Goal: Information Seeking & Learning: Check status

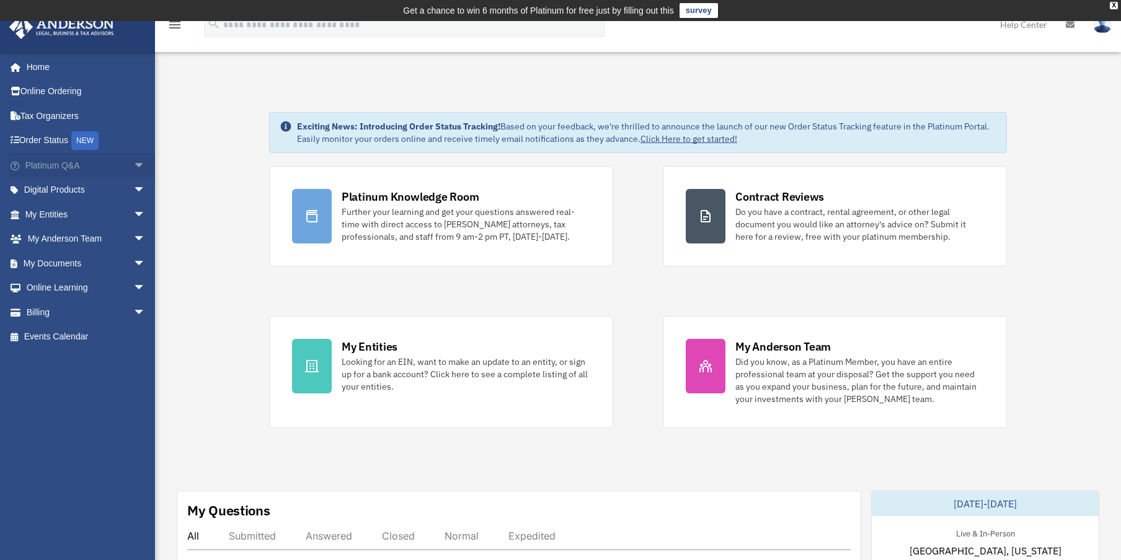
click at [58, 162] on link "Platinum Q&A arrow_drop_down" at bounding box center [87, 165] width 156 height 25
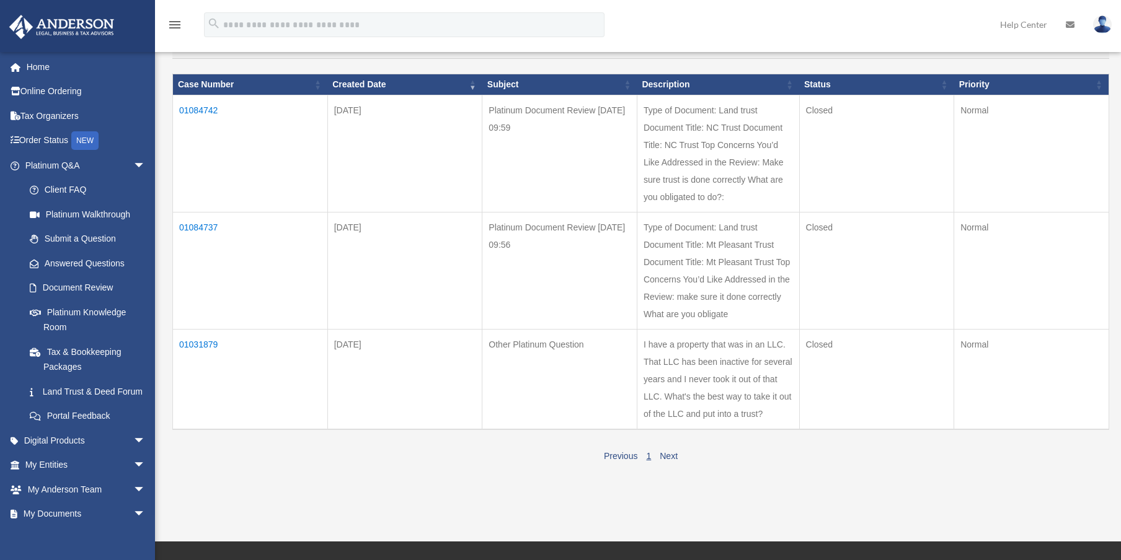
scroll to position [124, 0]
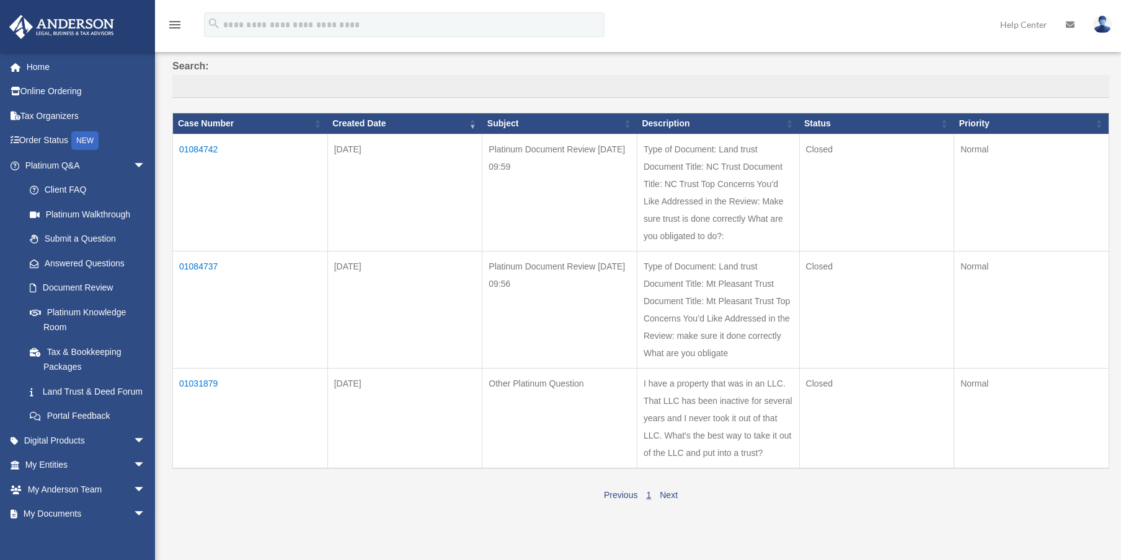
click at [209, 146] on td "01084742" at bounding box center [250, 193] width 155 height 117
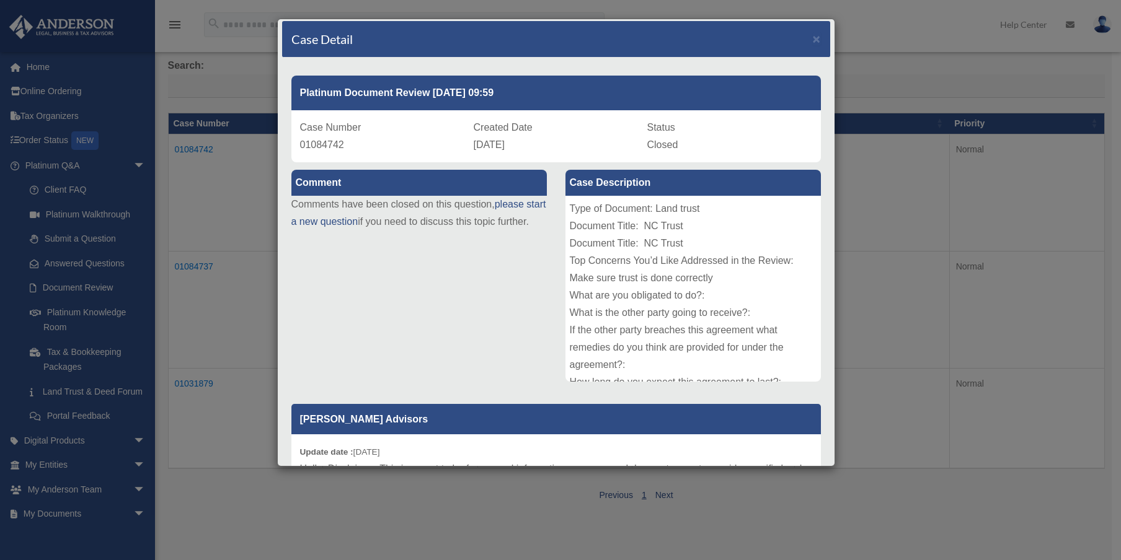
scroll to position [0, 0]
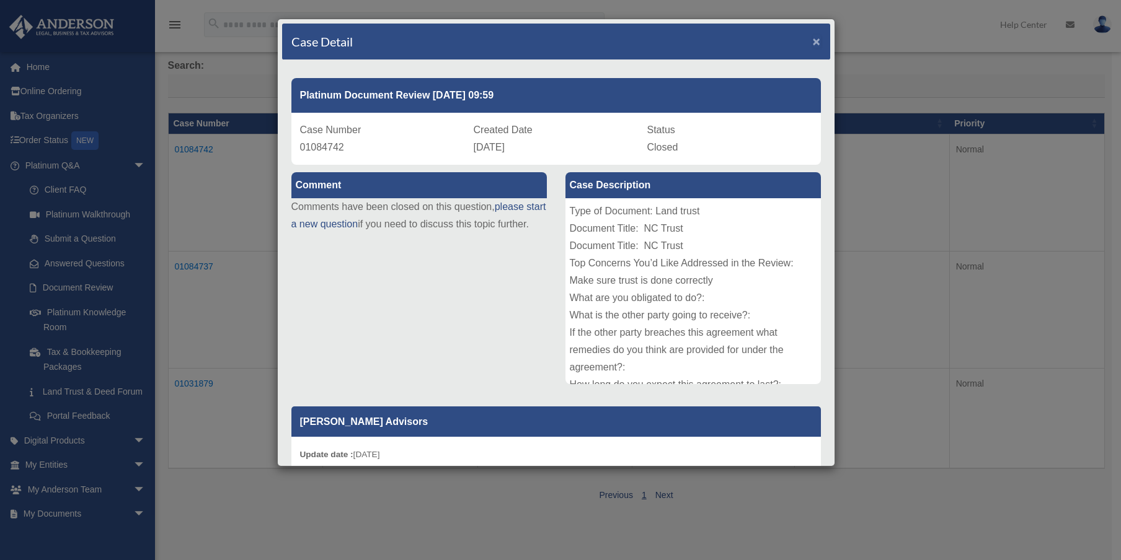
click at [813, 37] on span "×" at bounding box center [817, 41] width 8 height 14
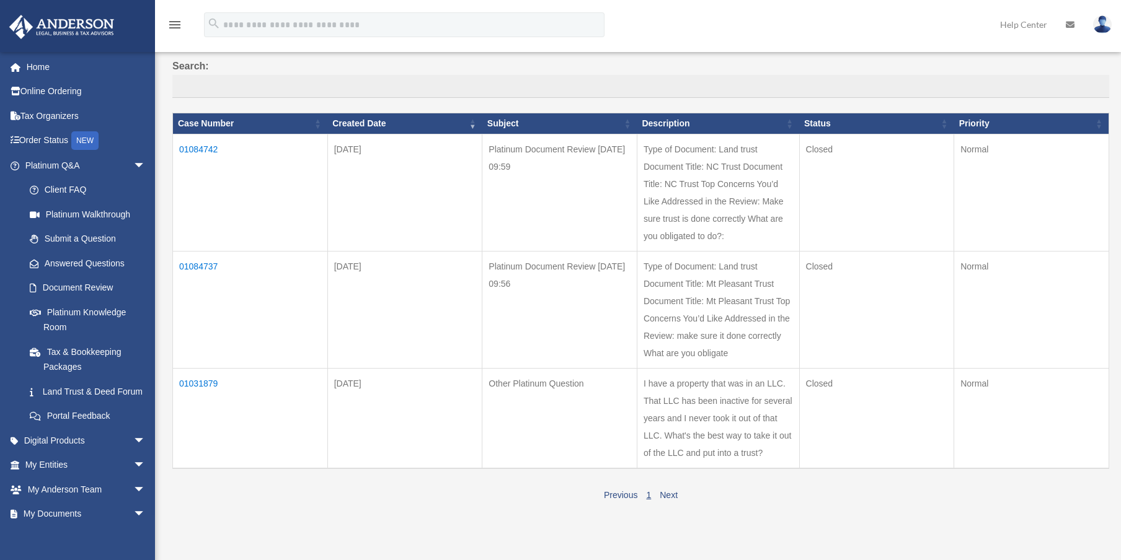
click at [200, 264] on td "01084737" at bounding box center [250, 310] width 155 height 117
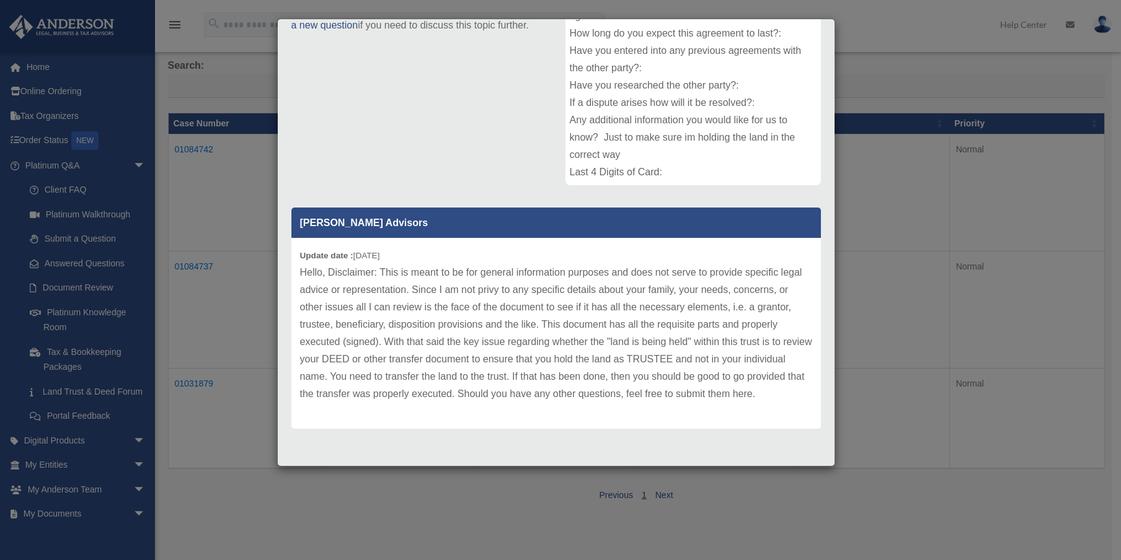
scroll to position [216, 0]
click at [906, 97] on div "Case Detail × Platinum Document Review 08/21/2025 09:56 Case Number 01084737 Cr…" at bounding box center [560, 280] width 1121 height 560
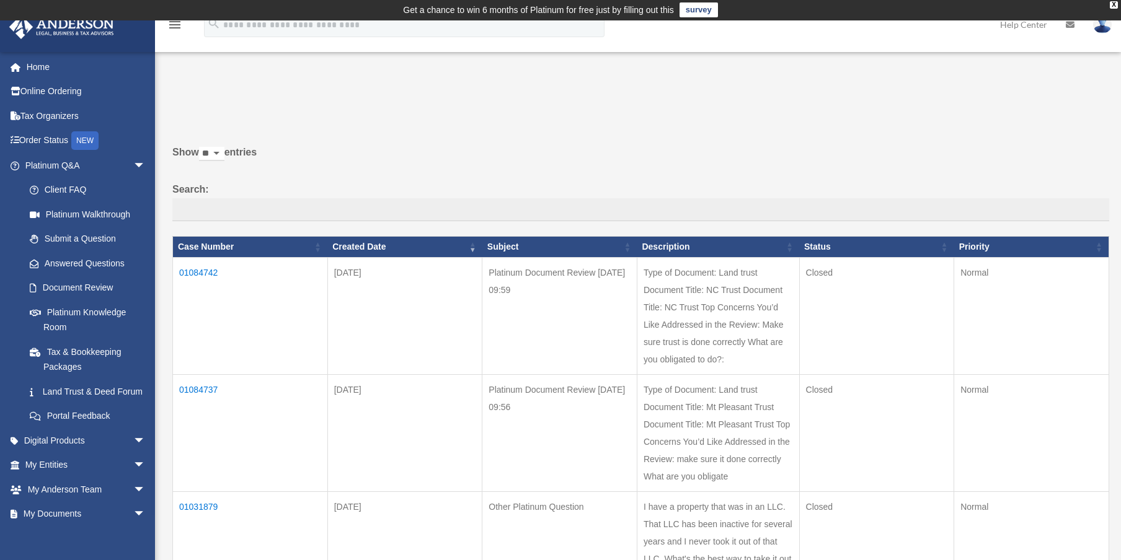
scroll to position [0, 0]
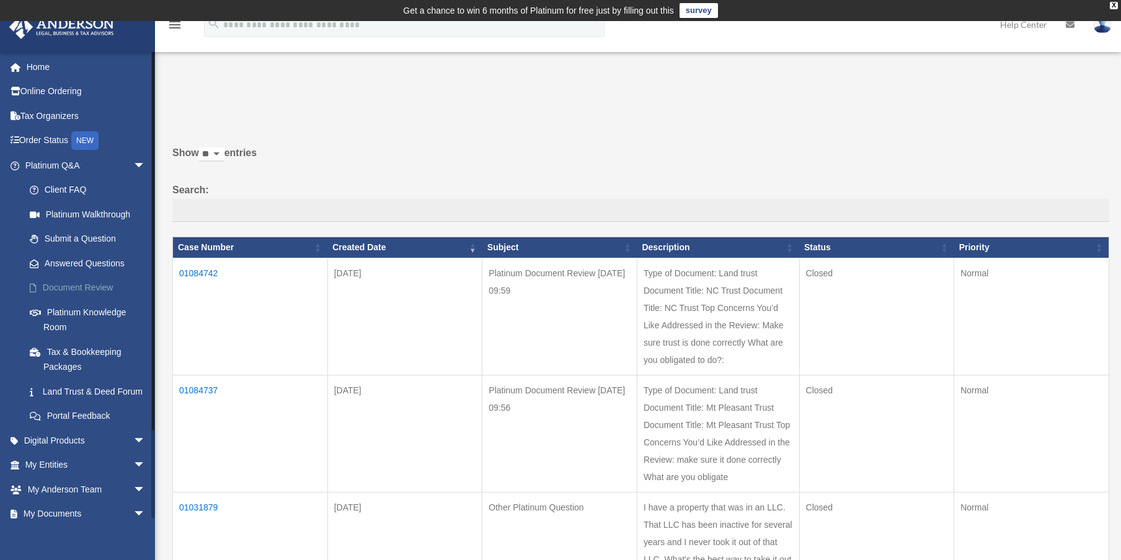
click at [71, 285] on link "Document Review" at bounding box center [90, 288] width 147 height 25
